Goal: Task Accomplishment & Management: Use online tool/utility

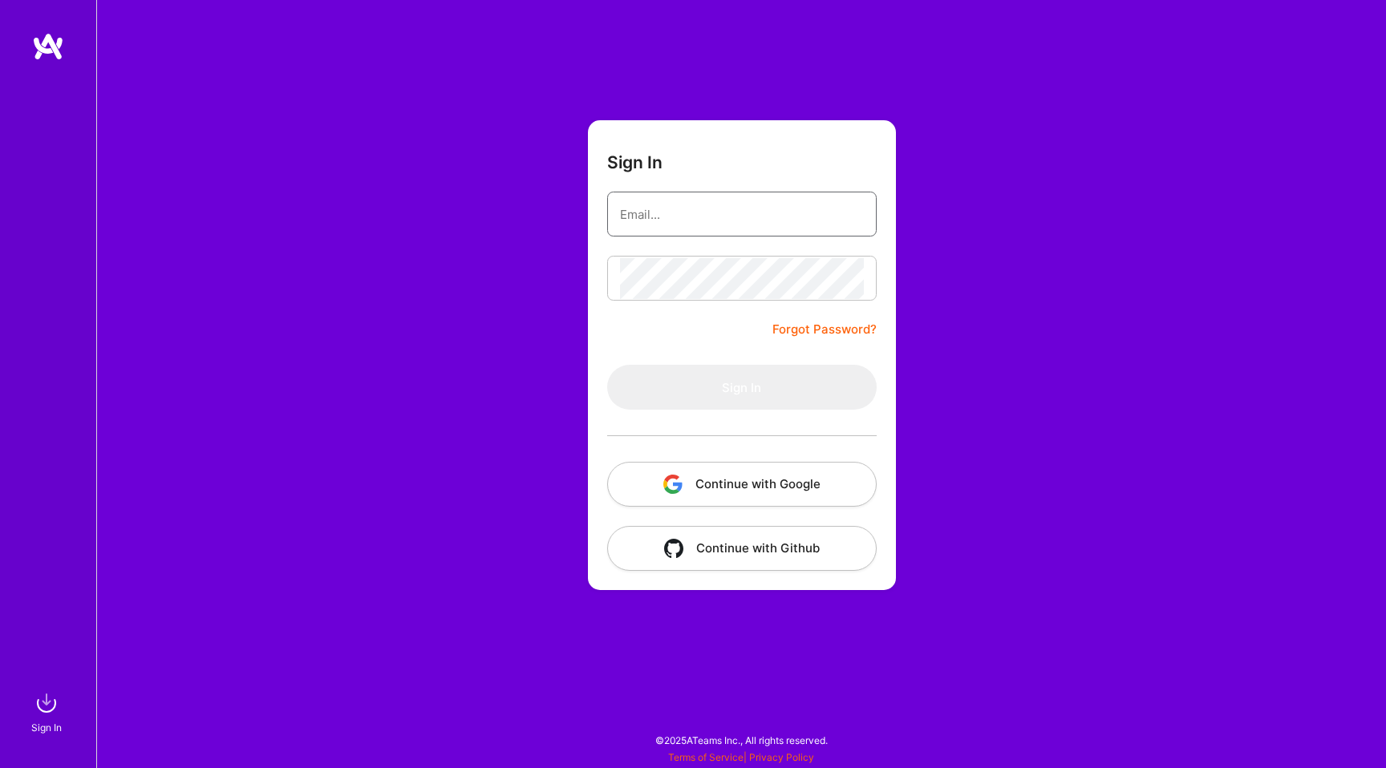
click at [672, 232] on input "email" at bounding box center [742, 214] width 244 height 41
type input "[PERSON_NAME][EMAIL_ADDRESS][PERSON_NAME][DOMAIN_NAME]"
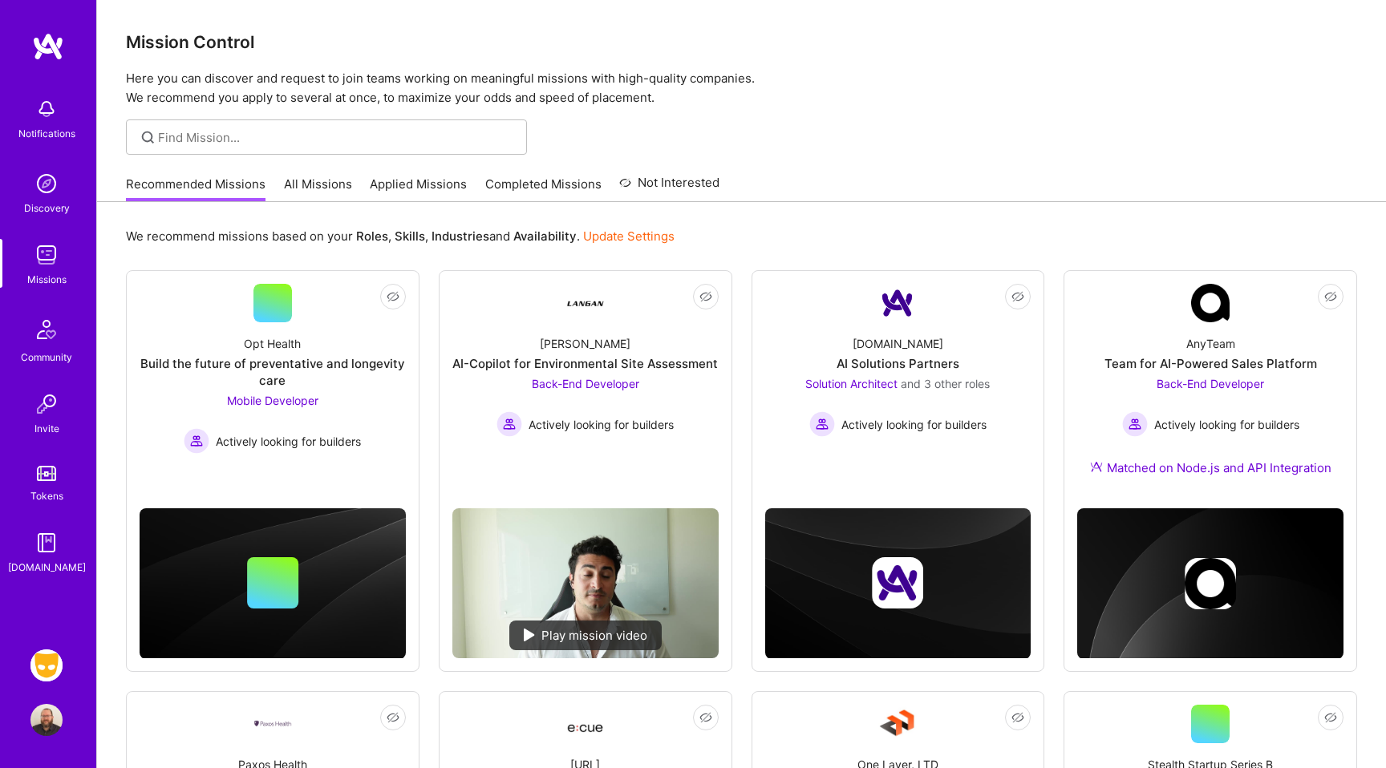
click at [31, 666] on img at bounding box center [46, 665] width 32 height 32
